Goal: Browse casually

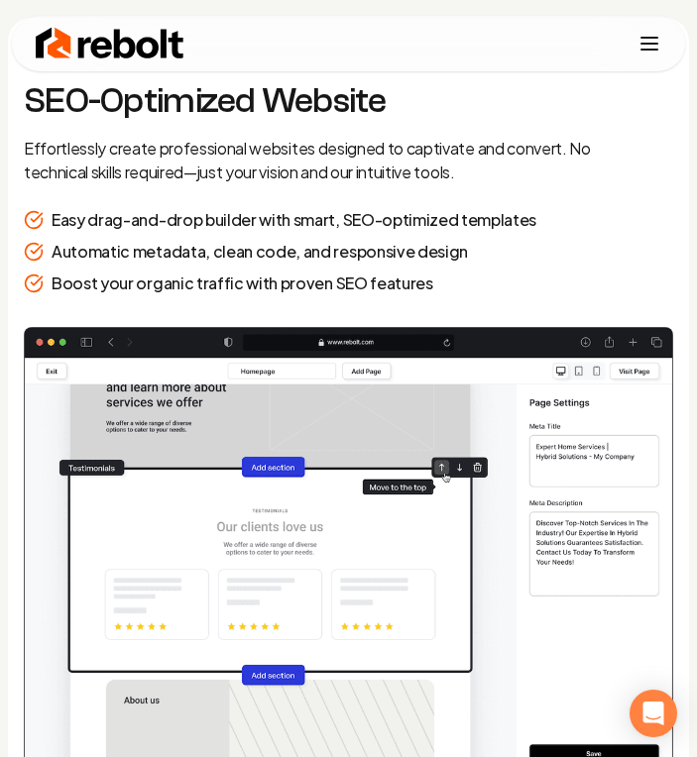
scroll to position [2478, 0]
